Goal: Find specific page/section: Find specific page/section

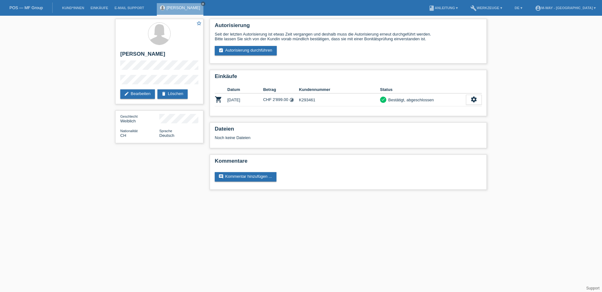
click at [28, 7] on link "POS — MF Group" at bounding box center [25, 7] width 33 height 5
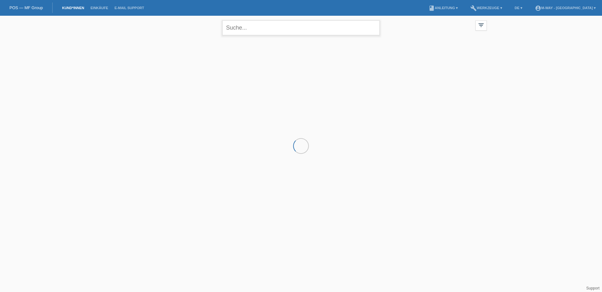
click at [249, 31] on input "text" at bounding box center [300, 27] width 157 height 15
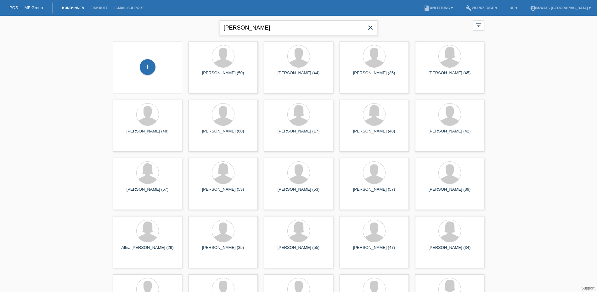
type input "andrea"
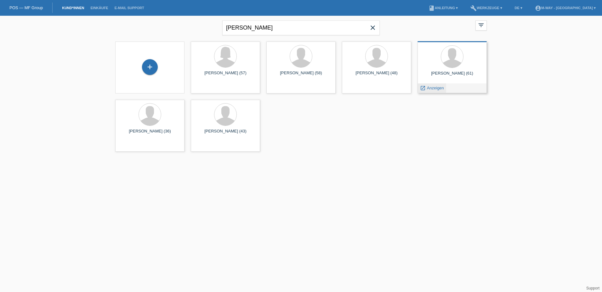
click at [439, 86] on span "Anzeigen" at bounding box center [435, 88] width 17 height 5
